Goal: Information Seeking & Learning: Learn about a topic

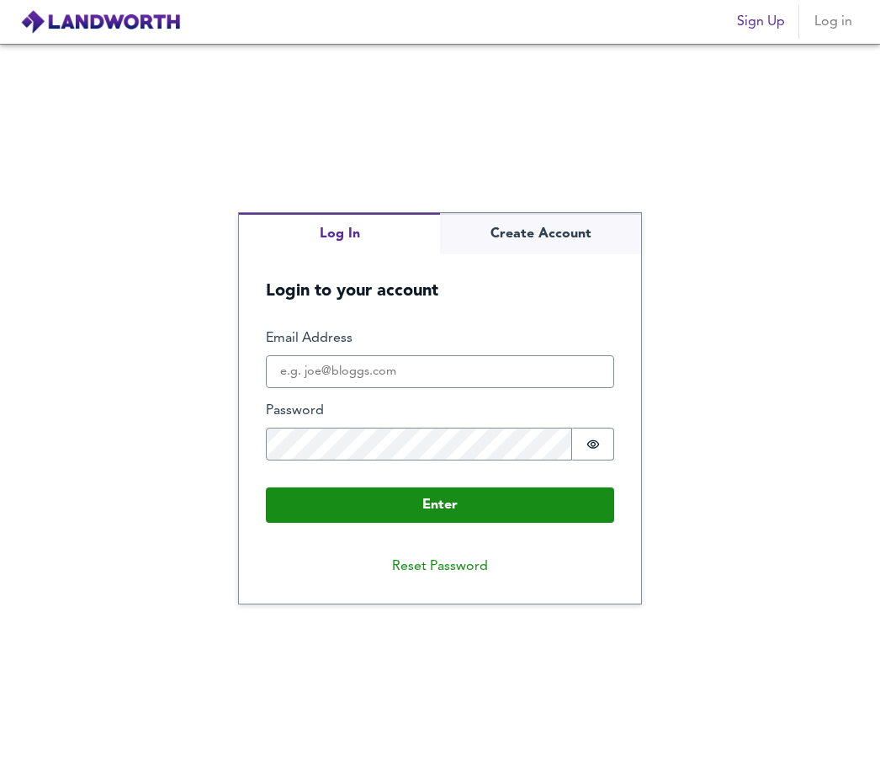
click at [390, 421] on label "Password" at bounding box center [440, 410] width 348 height 19
click at [427, 389] on input "Email Address" at bounding box center [440, 372] width 348 height 34
type input "p"
type input ";"
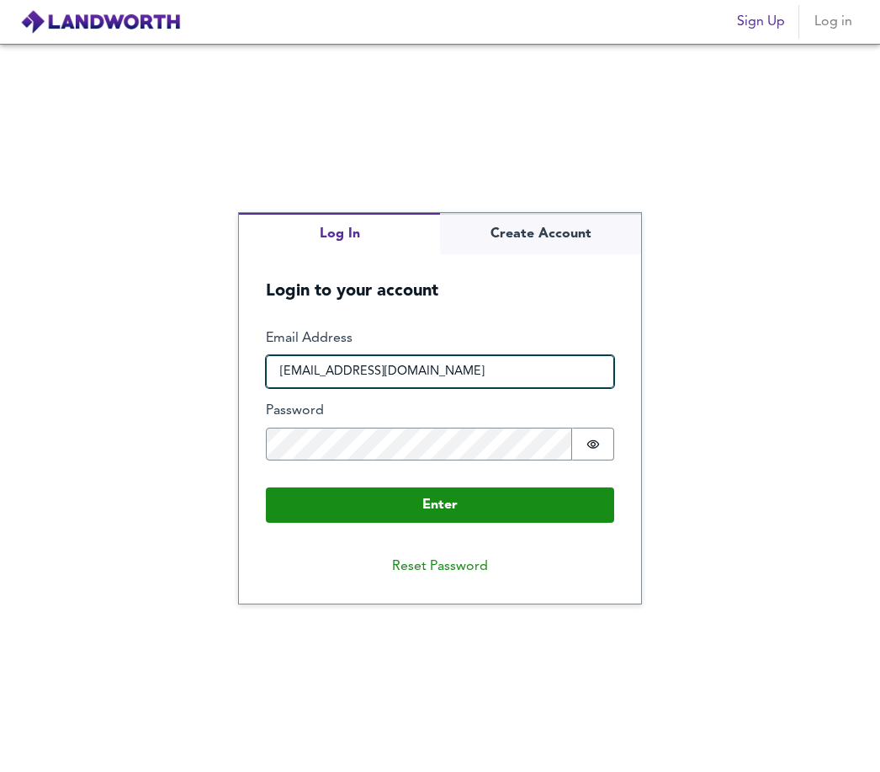
type input "[EMAIL_ADDRESS][DOMAIN_NAME]"
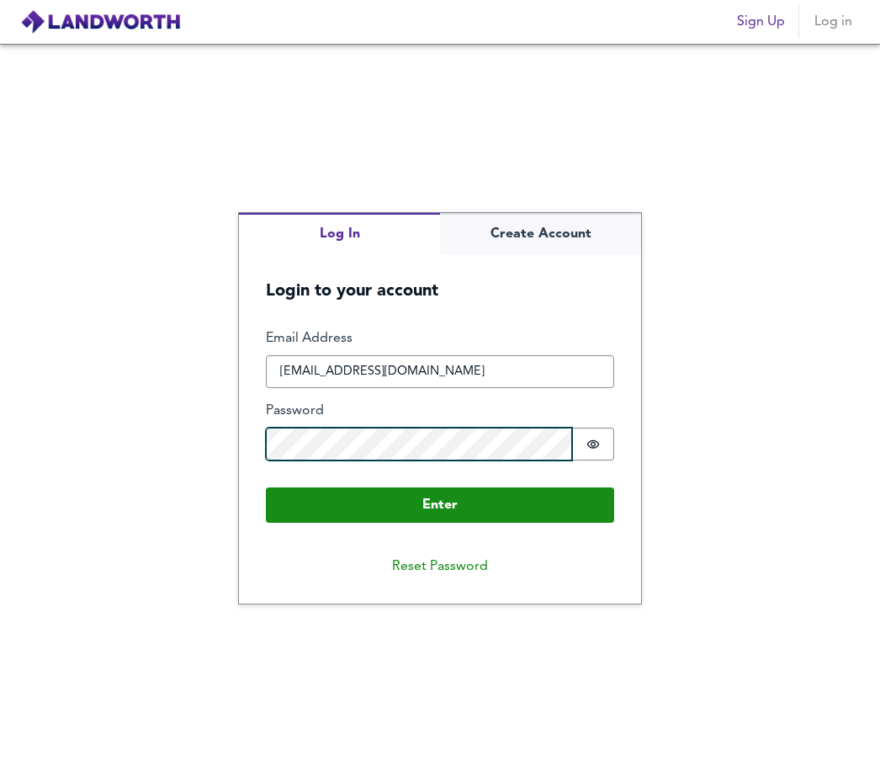
click at [440, 523] on button "Enter" at bounding box center [440, 504] width 348 height 35
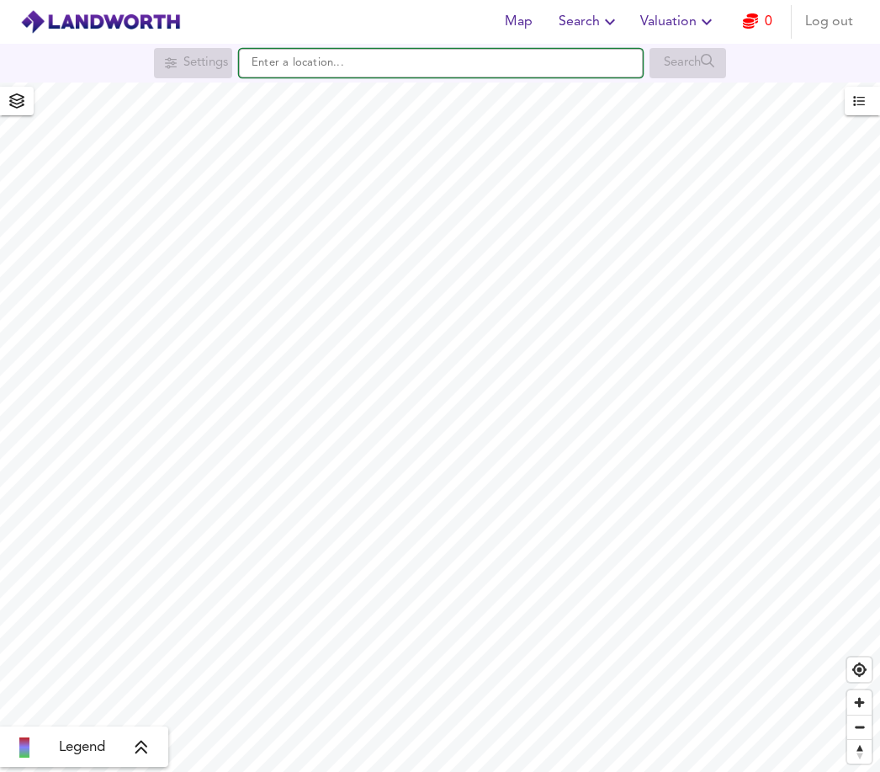
click at [284, 61] on input "text" at bounding box center [441, 63] width 404 height 29
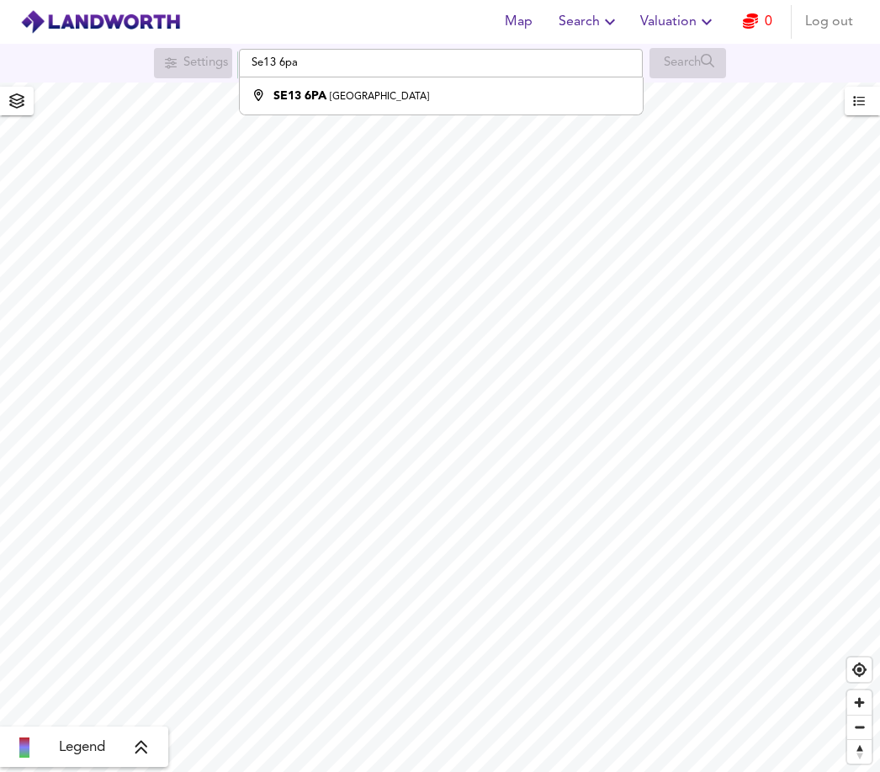
click at [415, 91] on li "SE13 6PA [GEOGRAPHIC_DATA]" at bounding box center [441, 95] width 402 height 37
type input "[STREET_ADDRESS]"
checkbox input "false"
checkbox input "true"
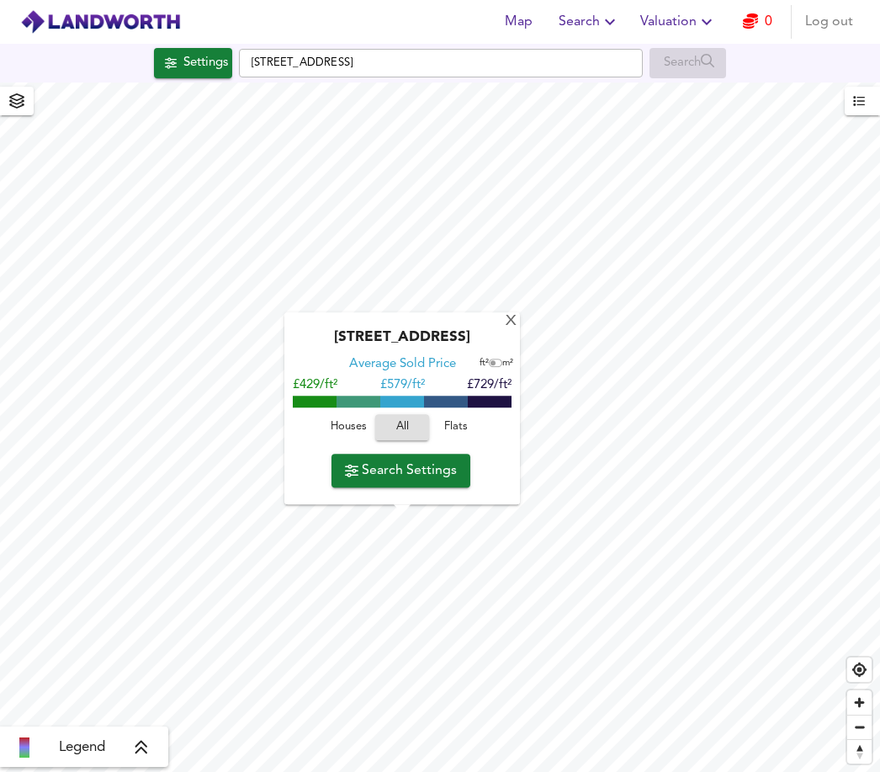
click at [349, 441] on button "Houses" at bounding box center [349, 428] width 54 height 26
click at [407, 480] on span "Search Settings" at bounding box center [401, 471] width 112 height 24
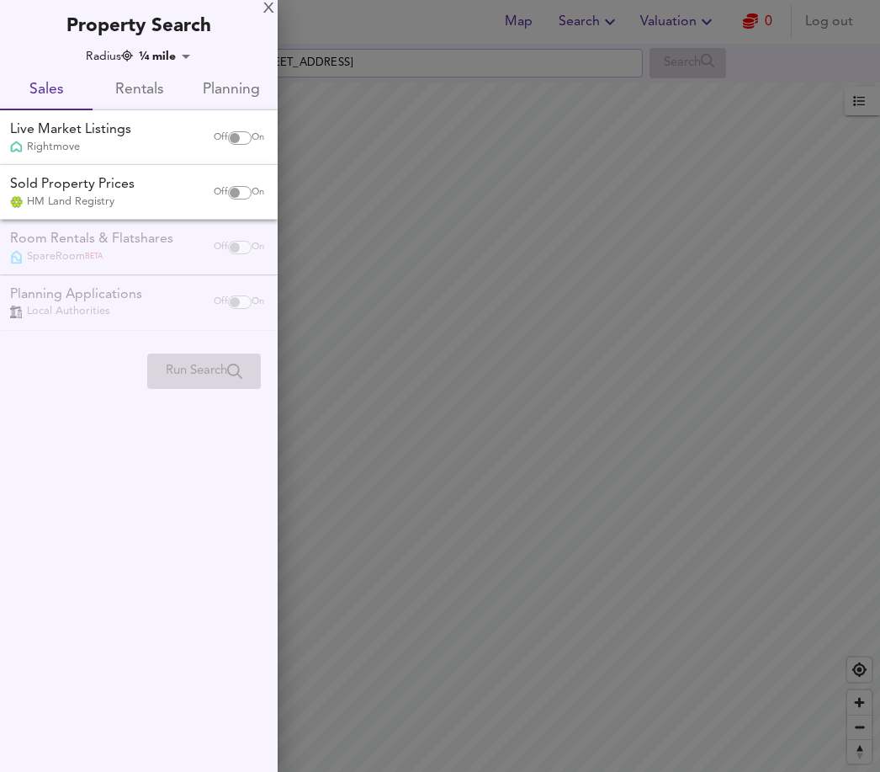
click at [226, 133] on input "checkbox" at bounding box center [235, 137] width 40 height 13
checkbox input "true"
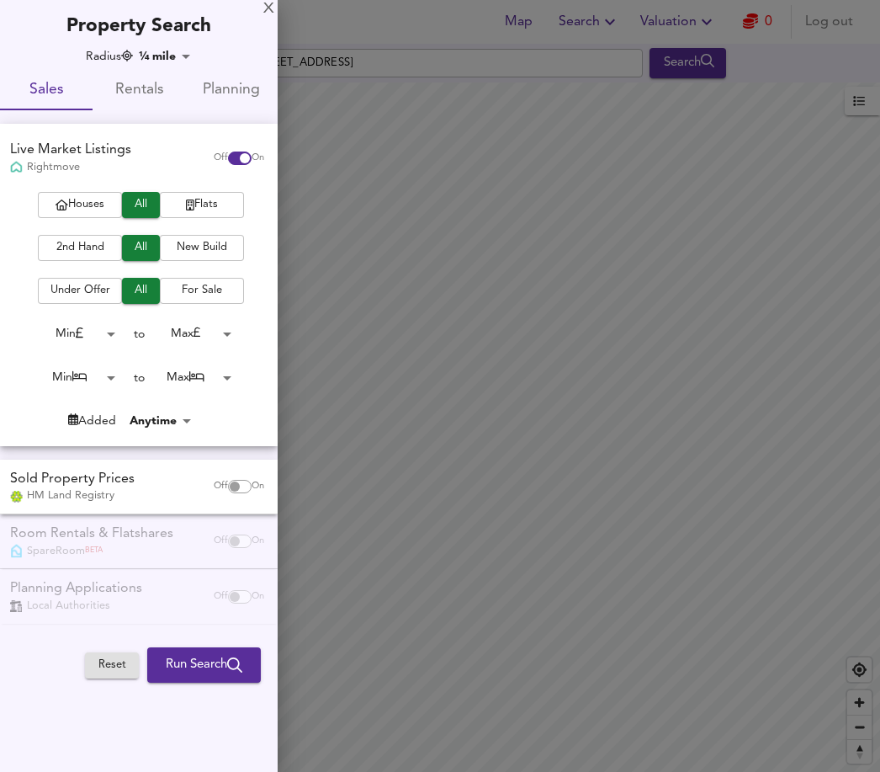
click at [99, 336] on body "Map Search Valuation 0 Log out Settings [GEOGRAPHIC_DATA] SE13 6PA Search Legen…" at bounding box center [440, 386] width 880 height 772
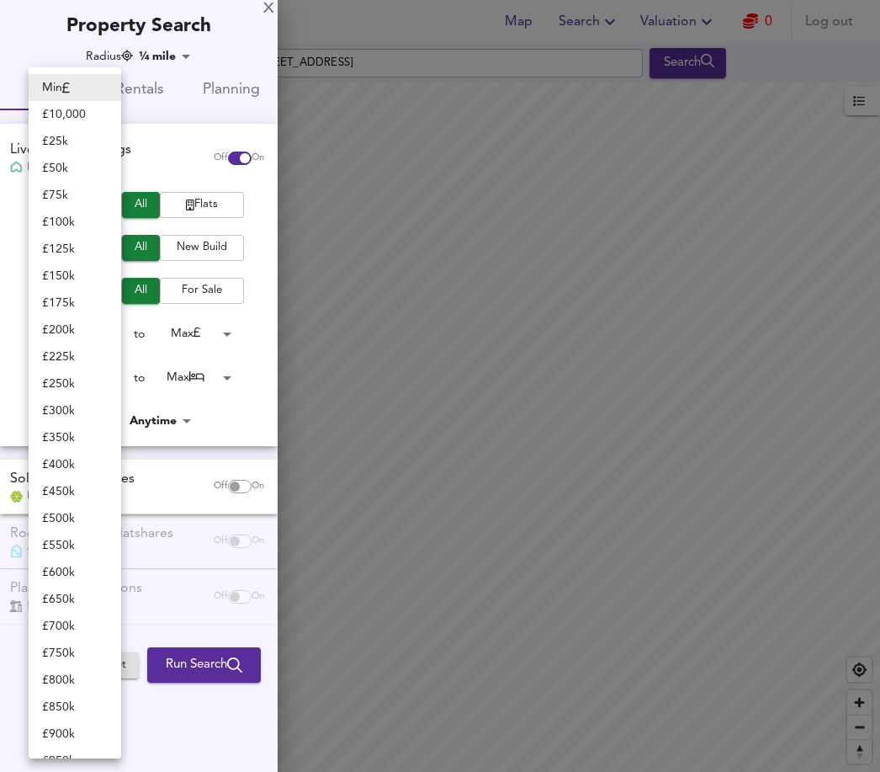
click at [77, 411] on li "£ 300k" at bounding box center [75, 410] width 93 height 27
type input "300000"
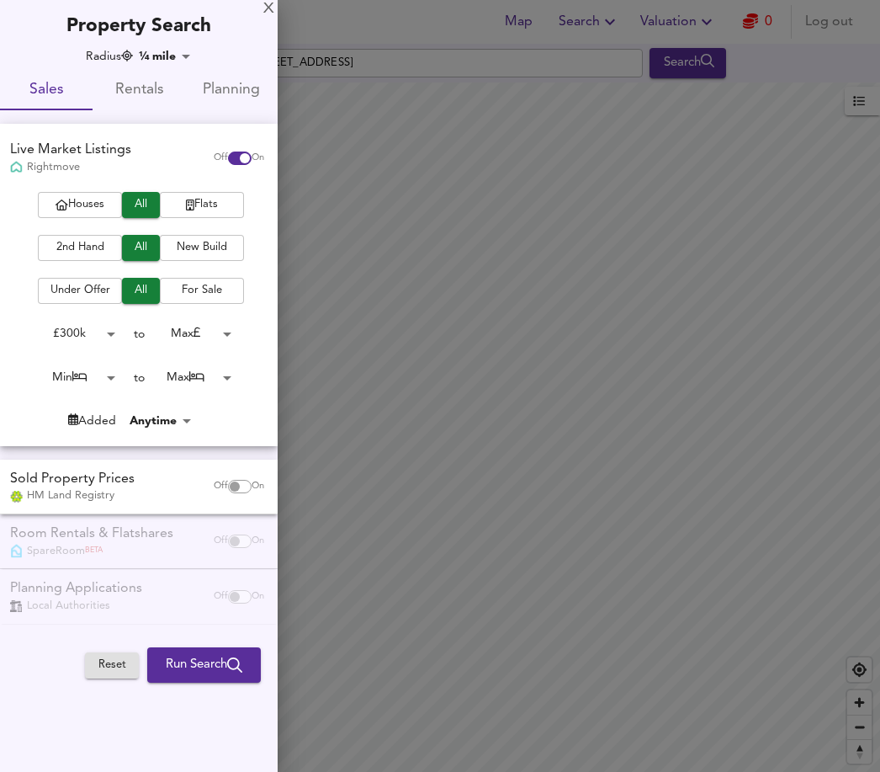
click at [194, 332] on body "Map Search Valuation 0 Log out Settings [GEOGRAPHIC_DATA] SE13 6PA Search Legen…" at bounding box center [440, 386] width 880 height 772
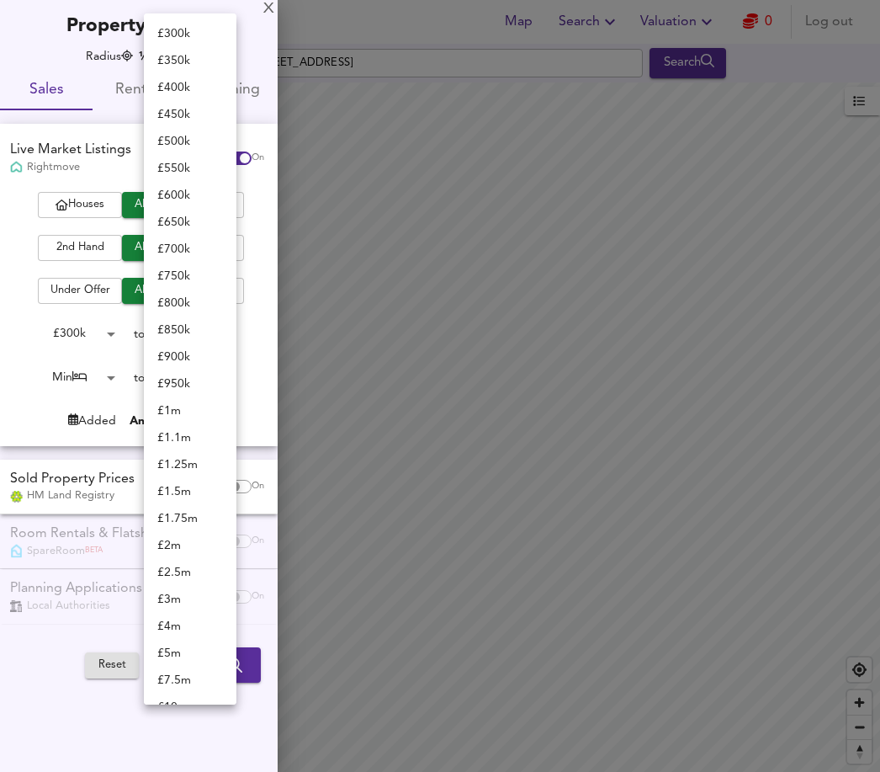
click at [194, 98] on li "£ 400k" at bounding box center [190, 87] width 93 height 27
type input "400000"
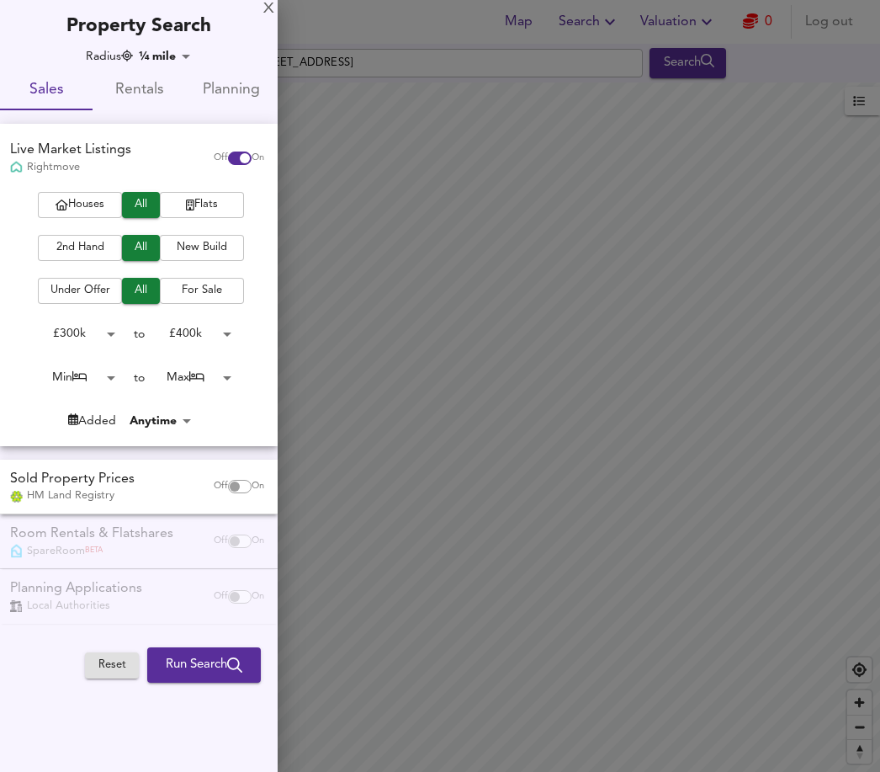
click at [93, 372] on body "Map Search Valuation 0 Log out Settings [GEOGRAPHIC_DATA] SE13 6PA Search Legen…" at bounding box center [440, 386] width 880 height 772
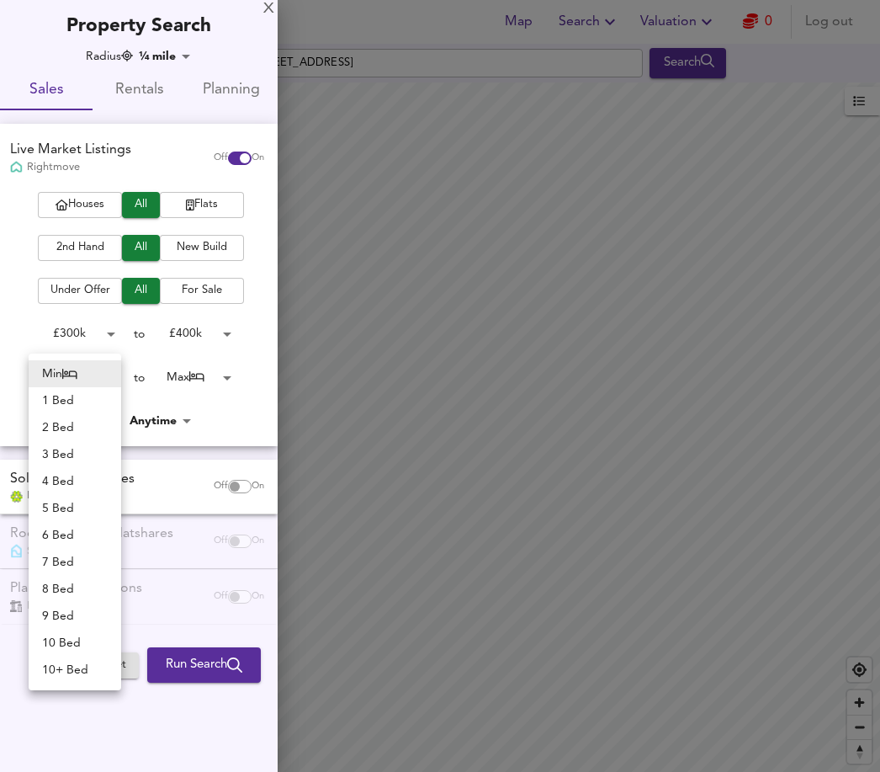
click at [80, 423] on li "2 Bed" at bounding box center [75, 427] width 93 height 27
type input "2"
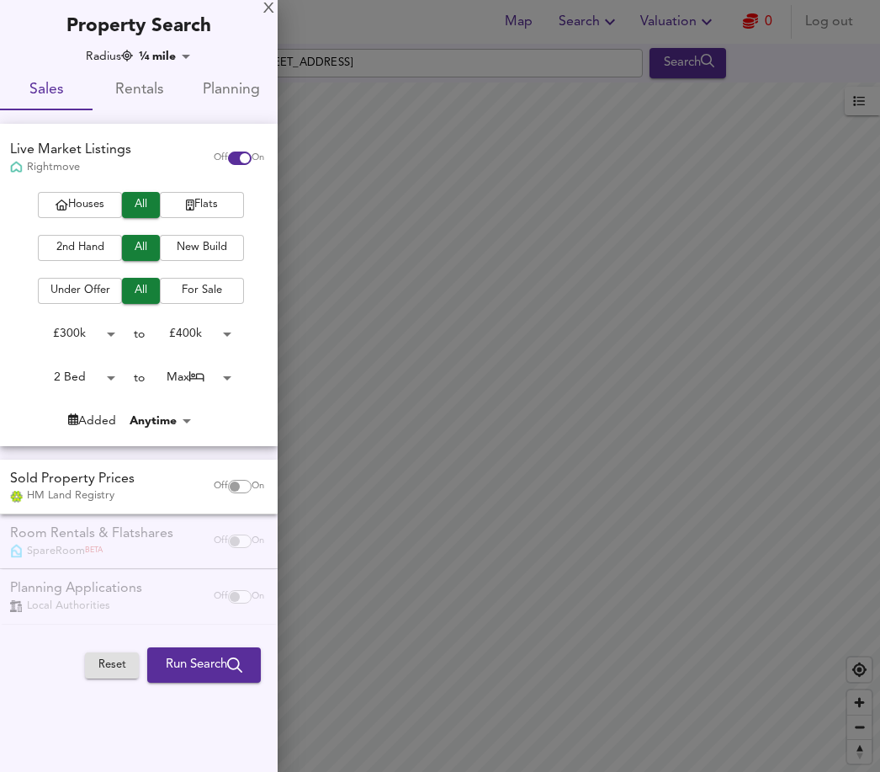
click at [214, 375] on body "Map Search Valuation 0 Log out Settings [GEOGRAPHIC_DATA] SE13 6PA Search Legen…" at bounding box center [440, 386] width 880 height 772
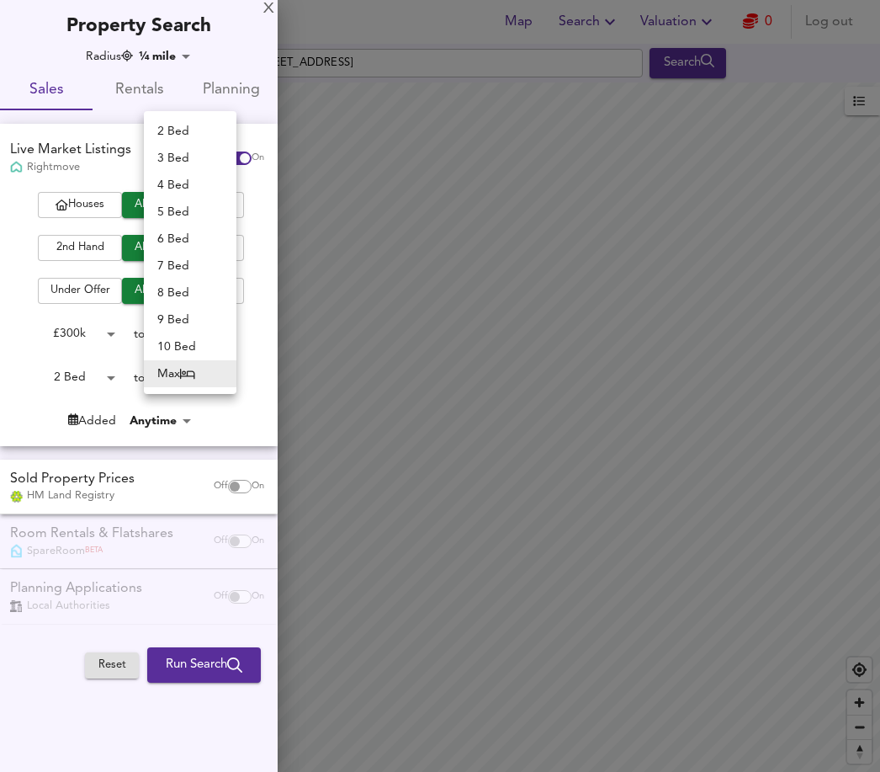
click at [191, 145] on li "3 Bed" at bounding box center [190, 158] width 93 height 27
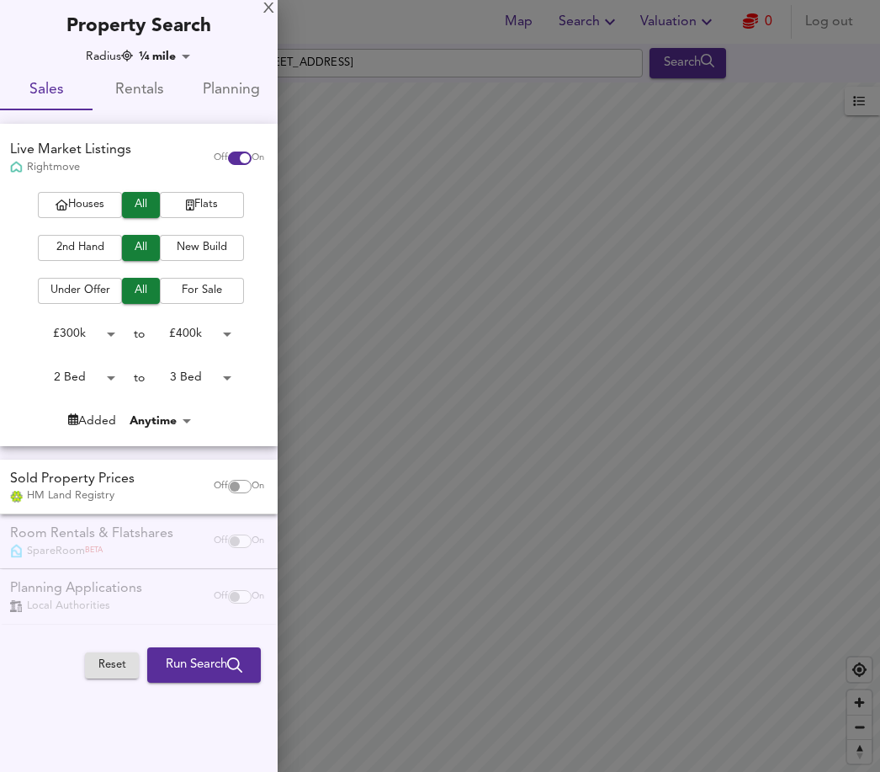
click at [207, 380] on body "Map Search Valuation 0 Log out Settings [GEOGRAPHIC_DATA] SE13 6PA Search Legen…" at bounding box center [440, 386] width 880 height 772
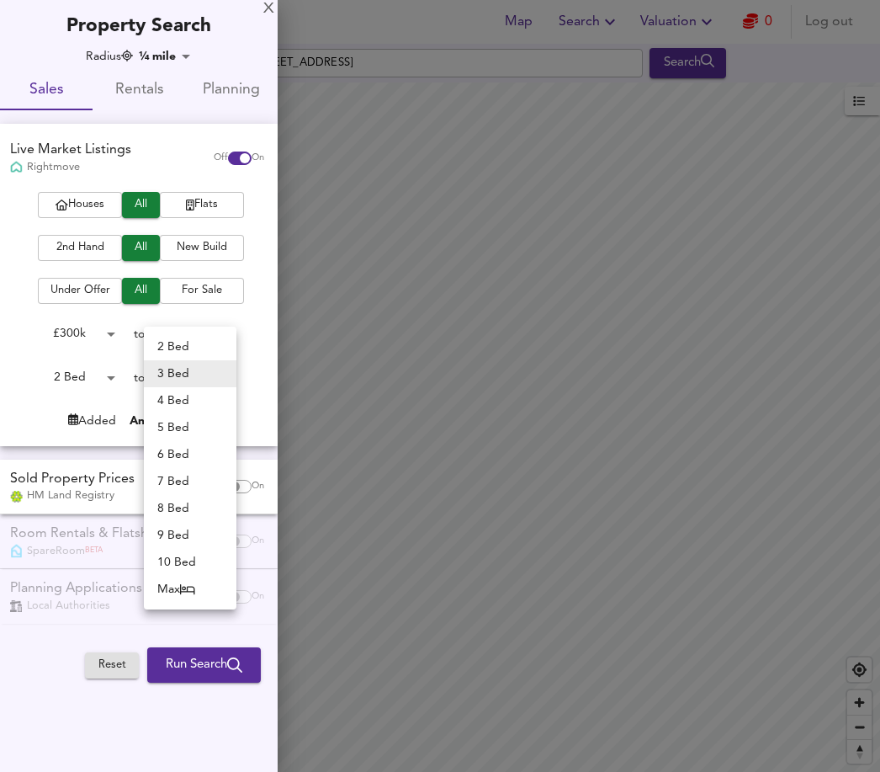
click at [198, 336] on li "2 Bed" at bounding box center [190, 346] width 93 height 27
type input "2"
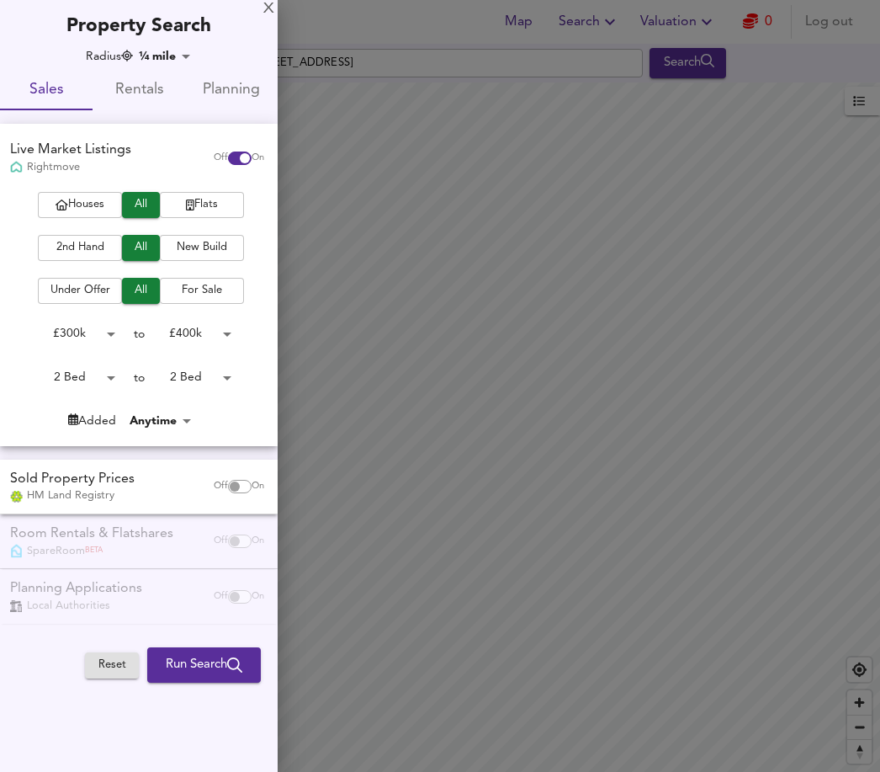
click at [231, 657] on icon "submit" at bounding box center [234, 664] width 15 height 15
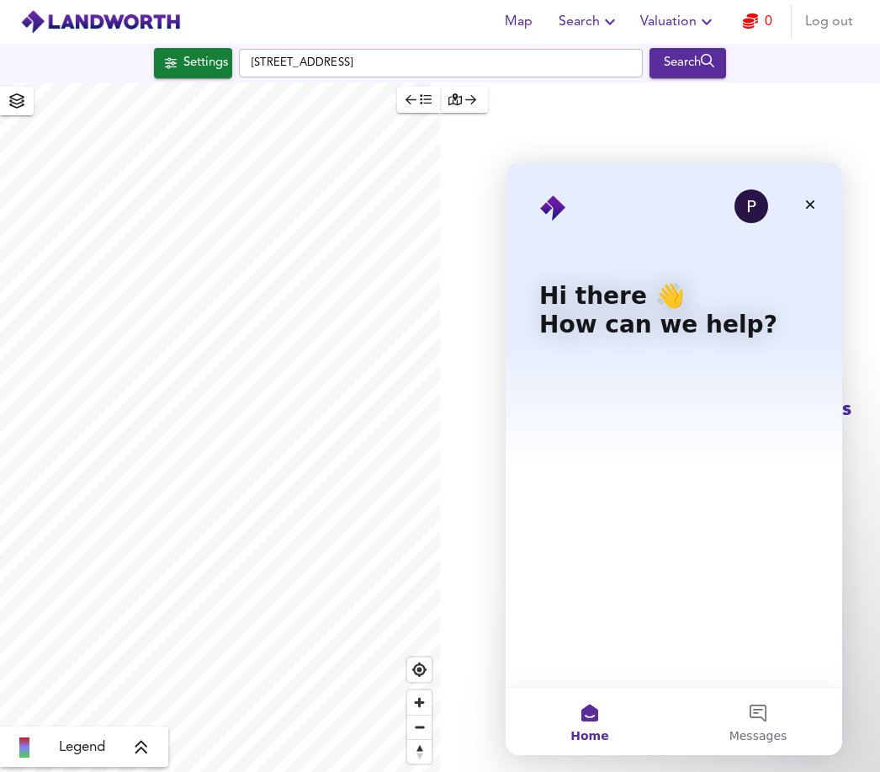
click at [798, 206] on div "Close" at bounding box center [810, 204] width 30 height 30
